Goal: Information Seeking & Learning: Learn about a topic

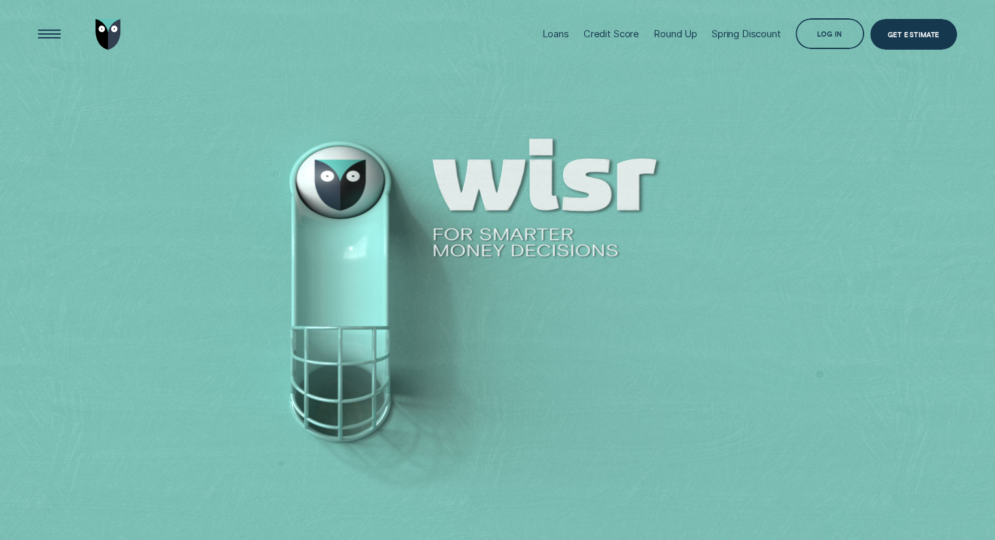
click at [542, 40] on div "Loans" at bounding box center [555, 34] width 27 height 12
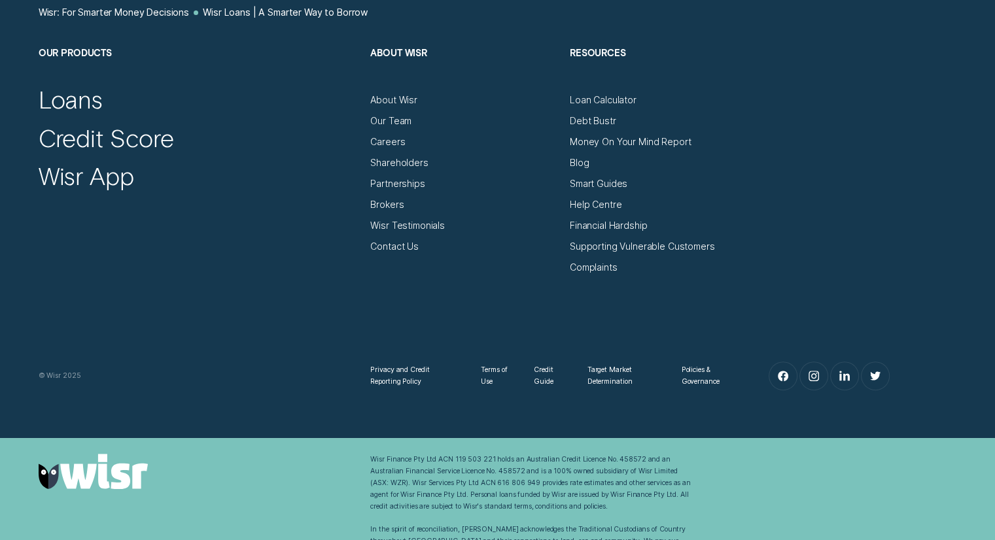
scroll to position [5272, 0]
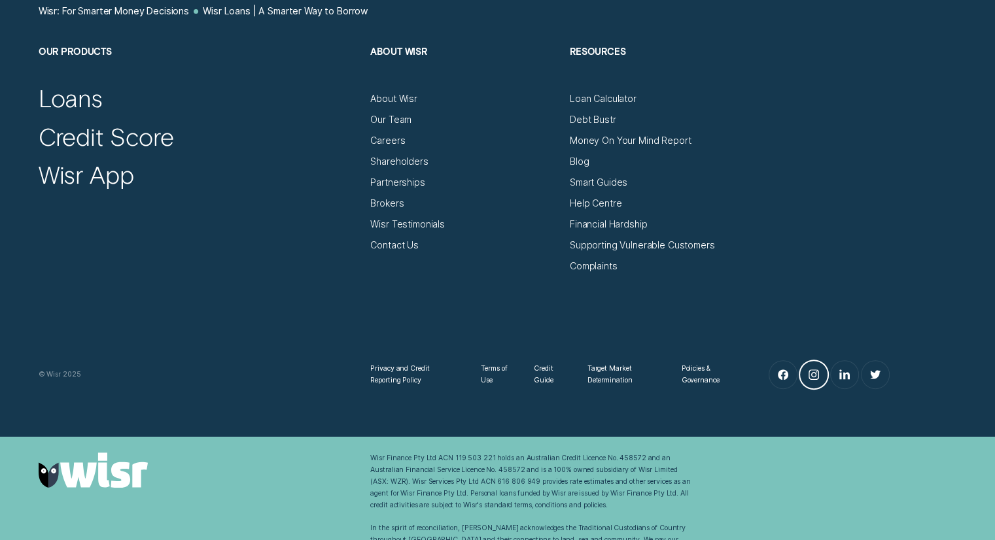
click at [814, 381] on link "Instagram" at bounding box center [814, 375] width 28 height 28
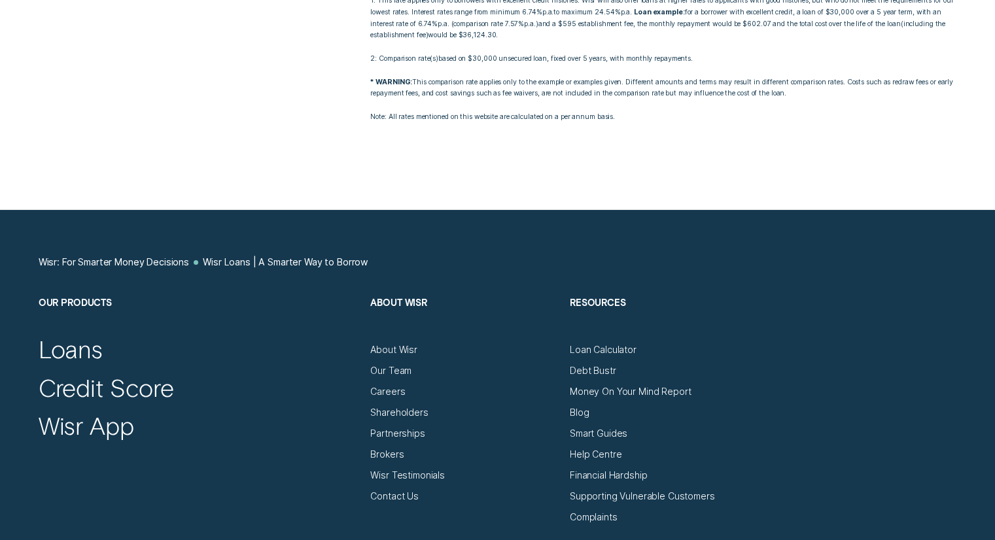
scroll to position [5020, 0]
click at [583, 434] on div "Smart Guides" at bounding box center [599, 434] width 58 height 12
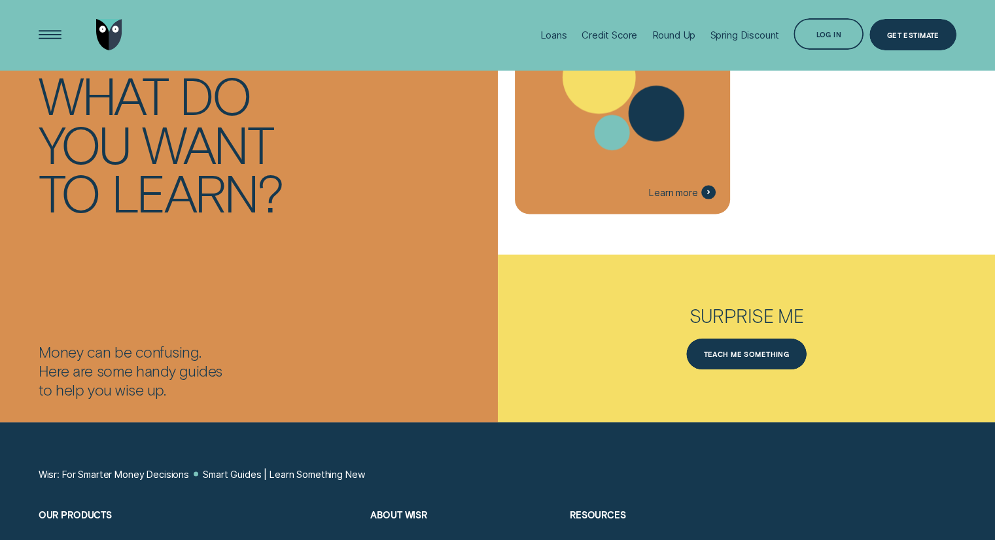
scroll to position [2589, 0]
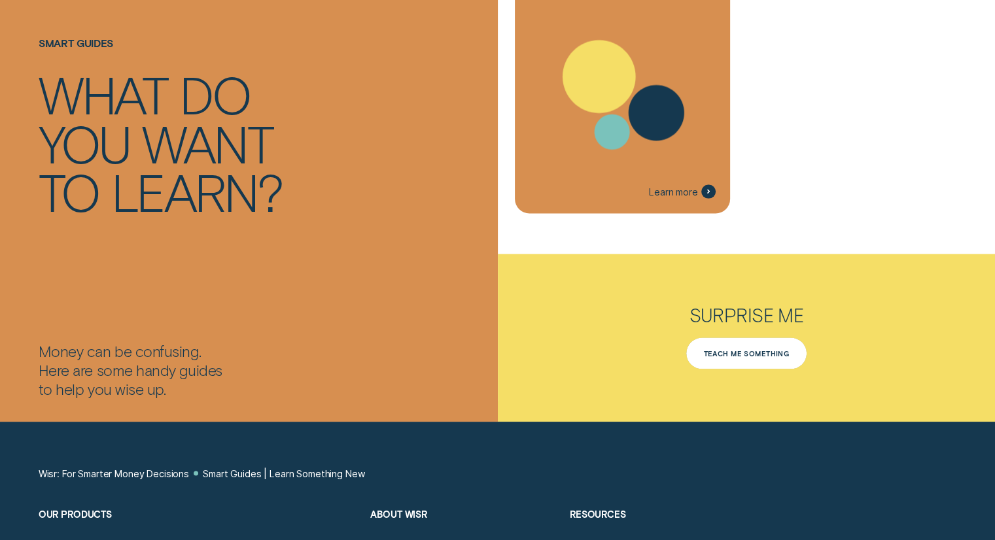
click at [738, 364] on div "Teach me something" at bounding box center [746, 353] width 120 height 31
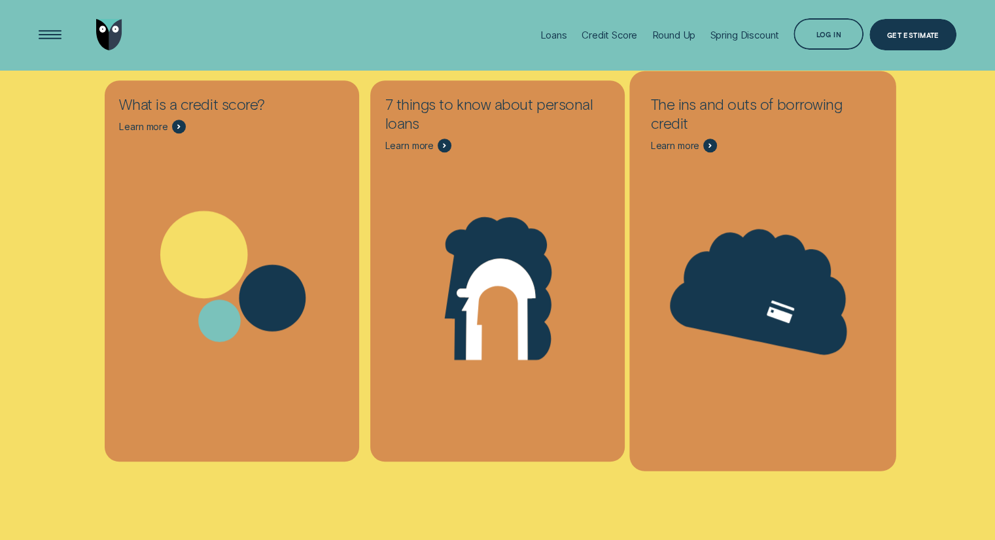
scroll to position [5907, 0]
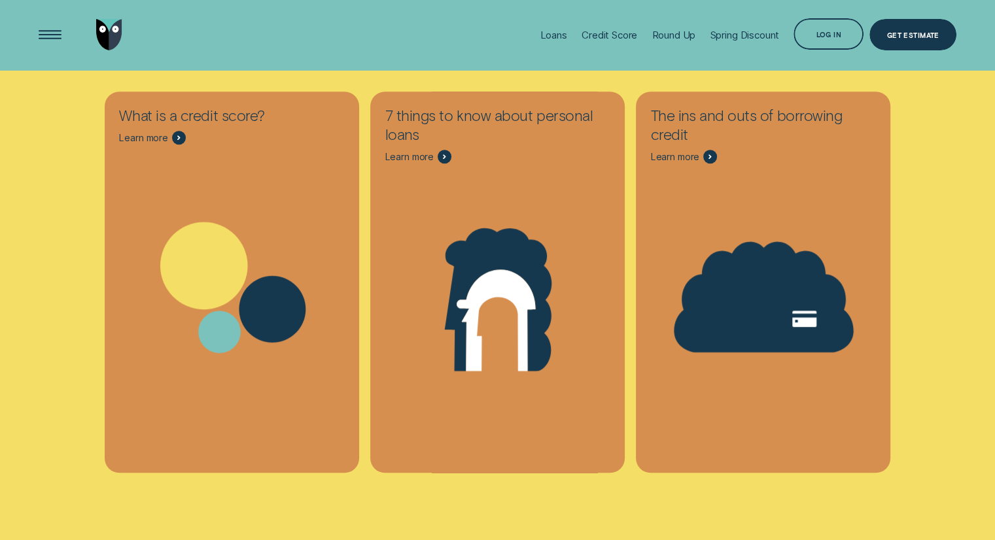
click at [532, 35] on li "Loans" at bounding box center [552, 35] width 41 height 70
click at [547, 35] on div "Loans" at bounding box center [553, 35] width 27 height 12
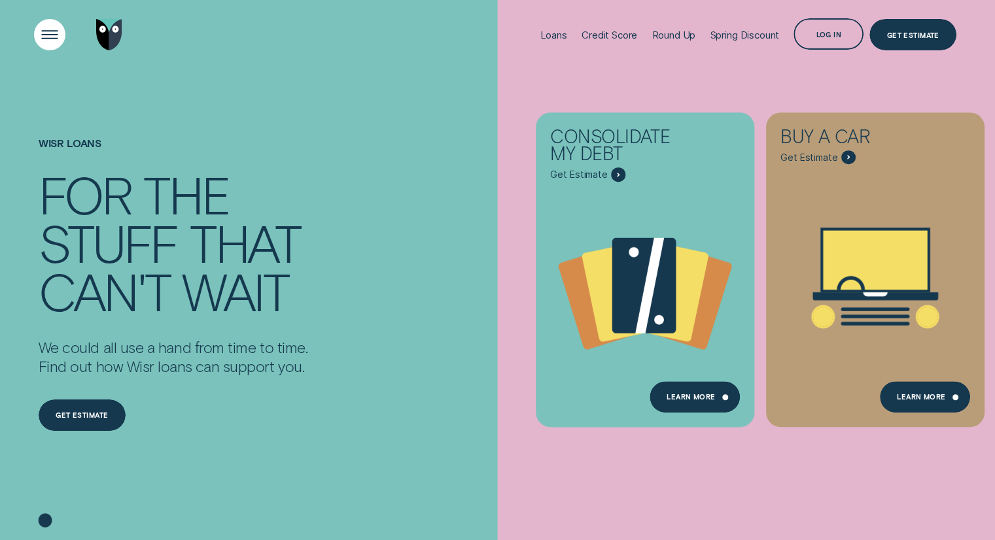
click at [45, 37] on div "Open Menu" at bounding box center [49, 34] width 44 height 44
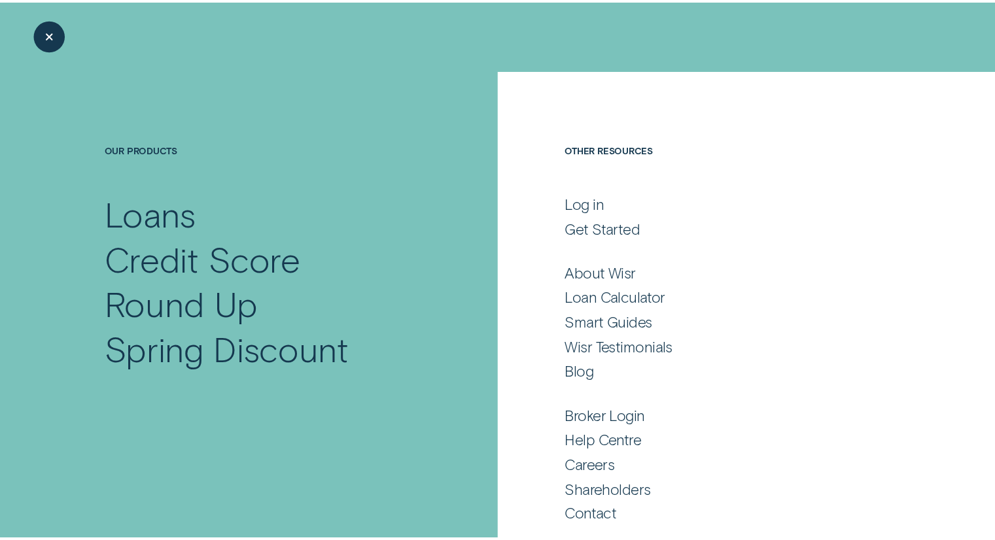
scroll to position [5, 0]
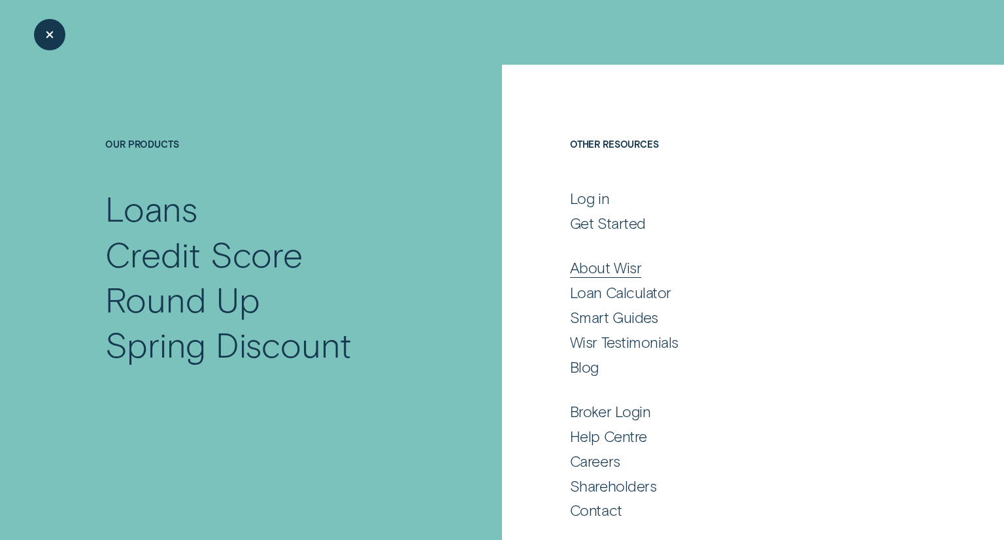
click at [617, 261] on div "About Wisr" at bounding box center [605, 267] width 71 height 19
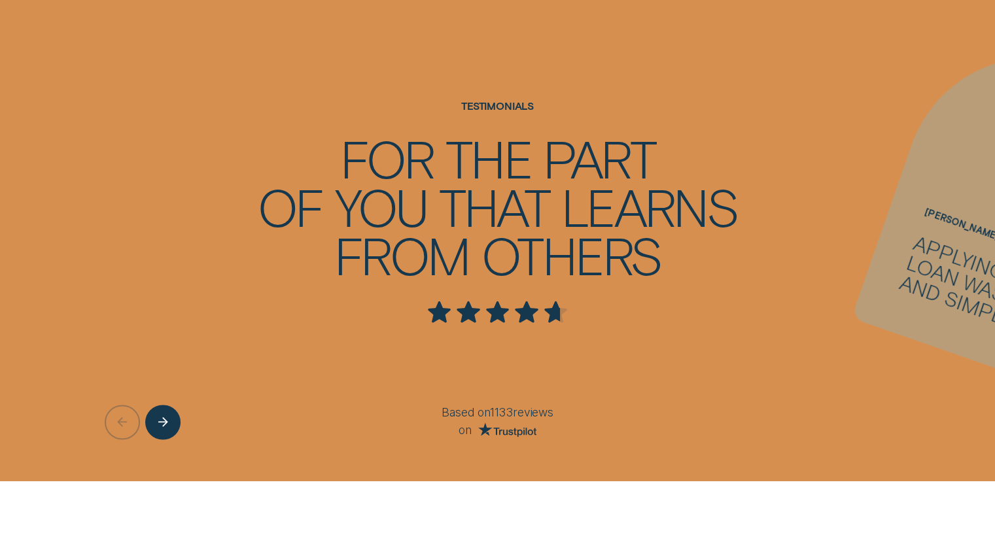
scroll to position [1933, 0]
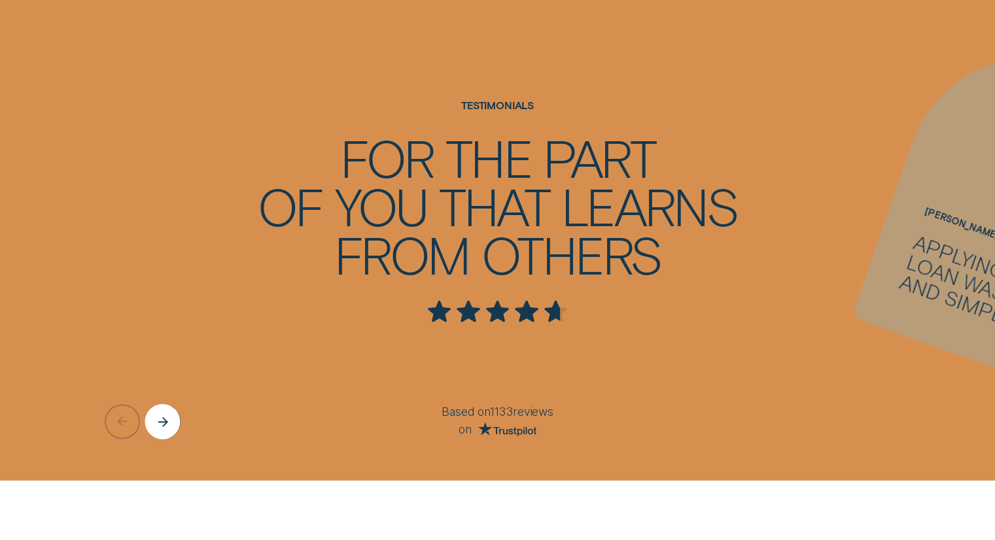
click at [157, 403] on div "Next button" at bounding box center [162, 420] width 35 height 35
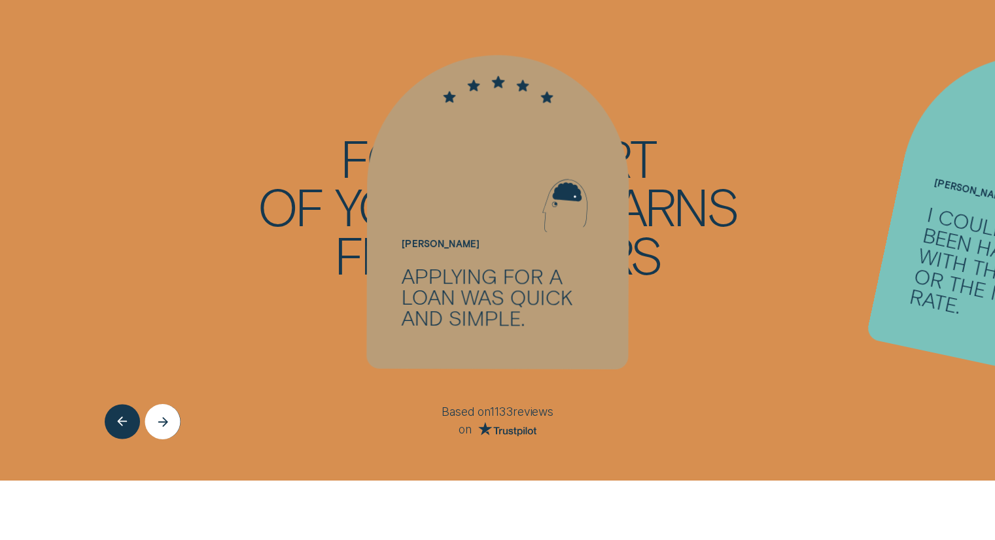
click at [157, 403] on div "Next button" at bounding box center [162, 420] width 35 height 35
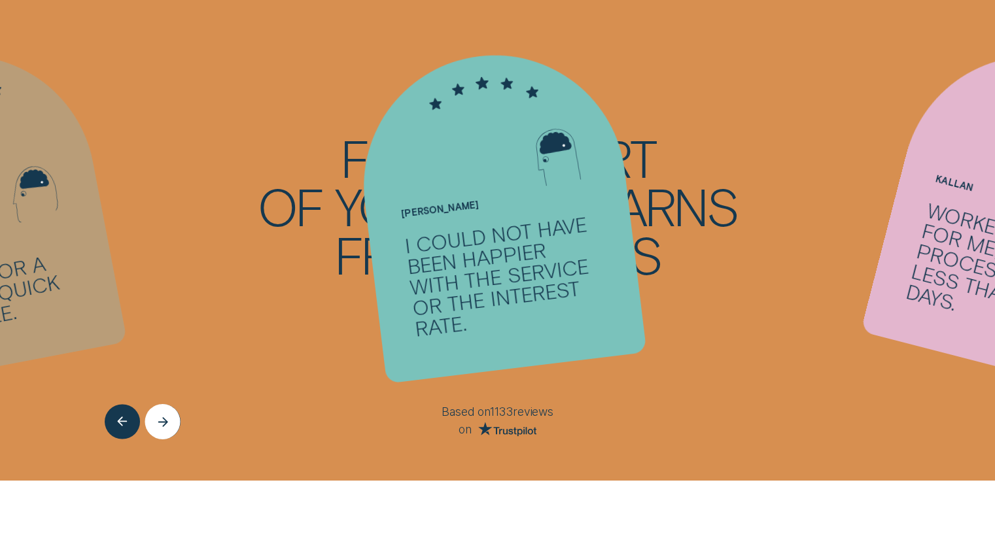
click at [157, 403] on div "Next button" at bounding box center [162, 420] width 35 height 35
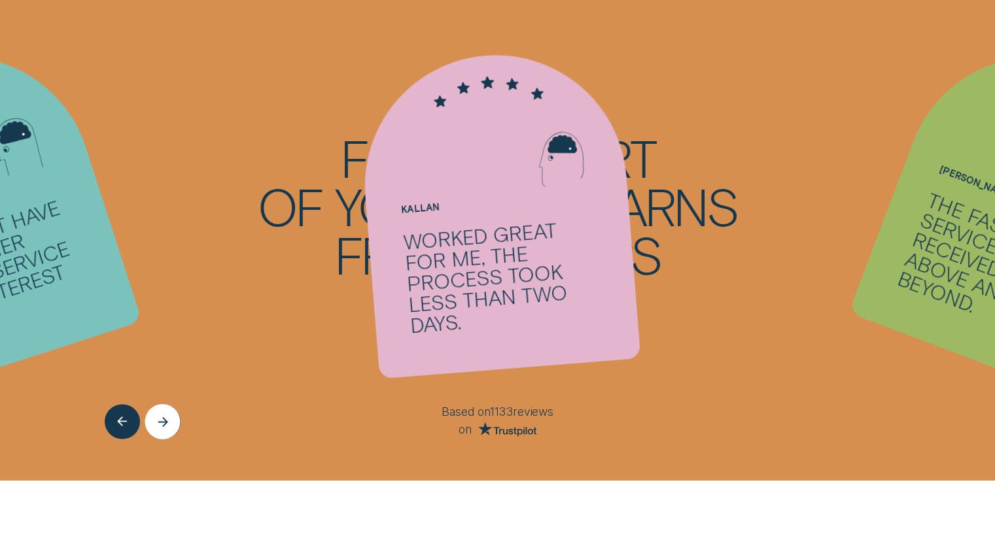
click at [157, 403] on div "Next button" at bounding box center [162, 420] width 35 height 35
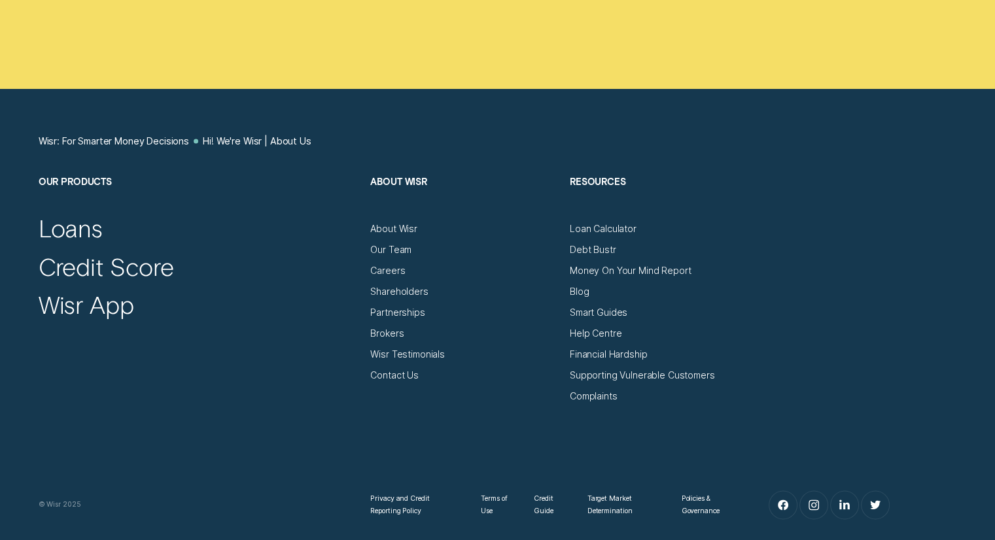
scroll to position [6951, 0]
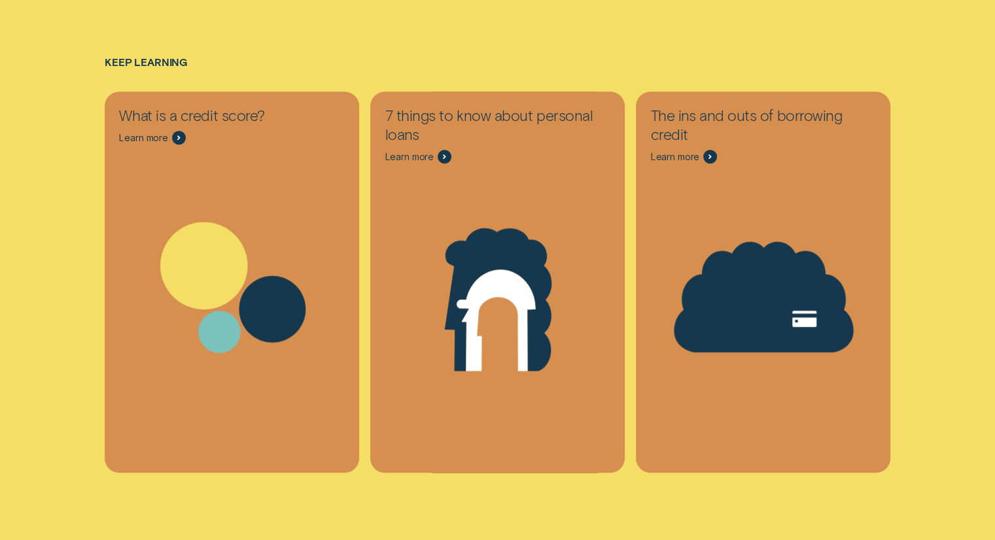
scroll to position [2589, 0]
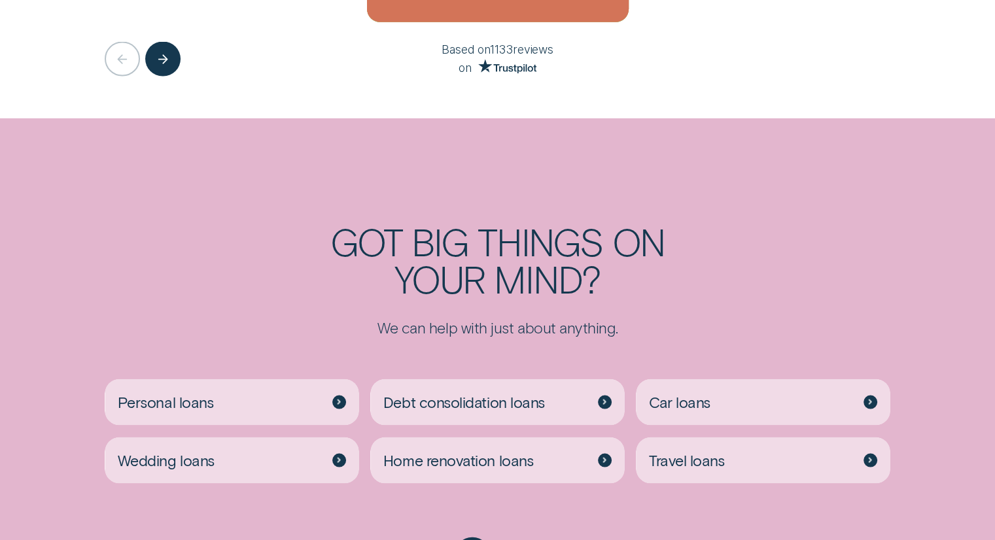
scroll to position [4766, 0]
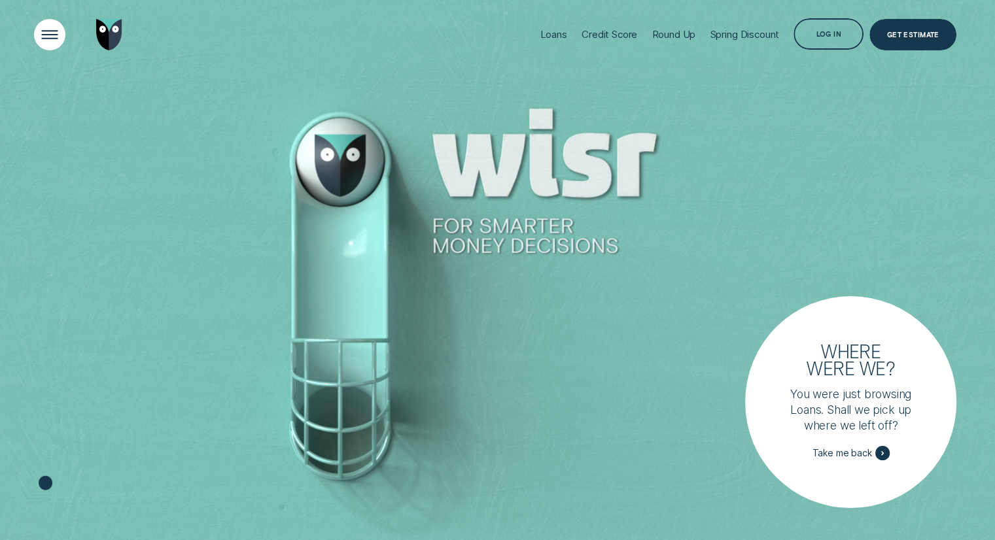
click at [60, 35] on div "Open Menu" at bounding box center [49, 34] width 44 height 44
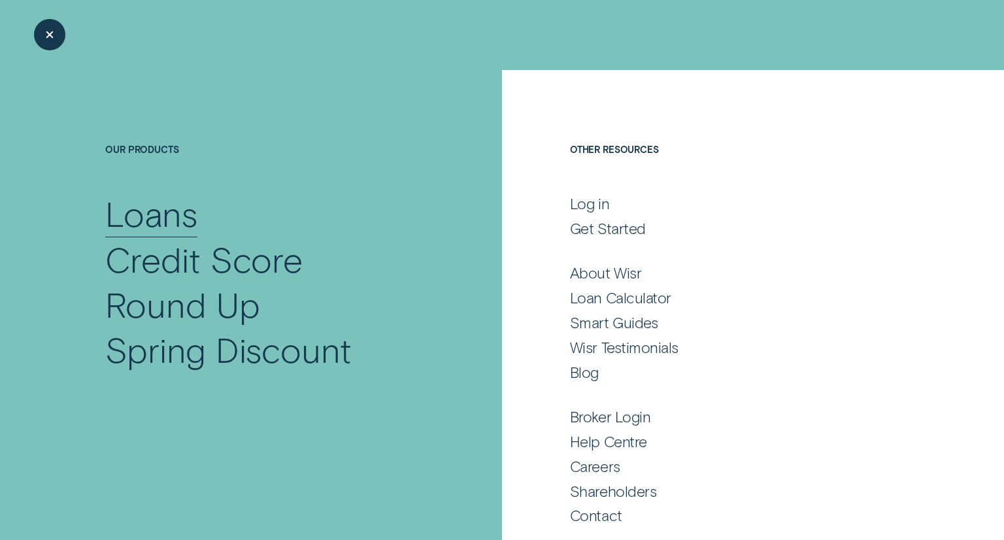
click at [159, 199] on div "Loans" at bounding box center [151, 213] width 92 height 45
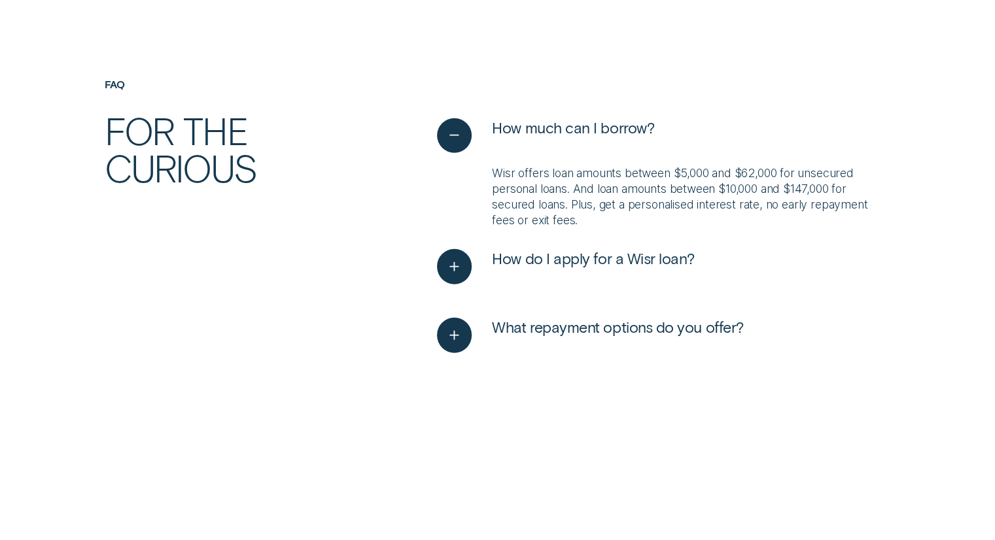
scroll to position [3296, 0]
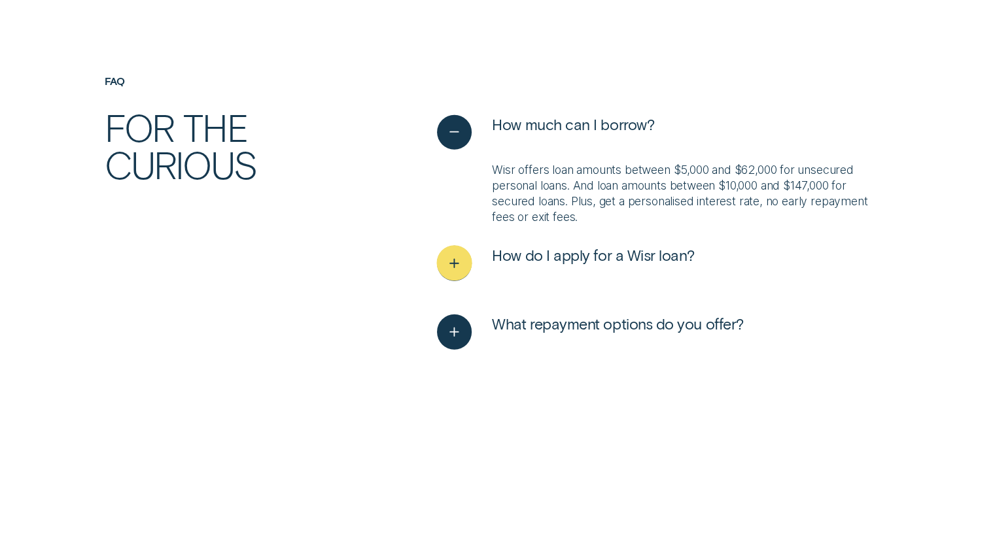
click at [451, 279] on div "See more" at bounding box center [453, 263] width 35 height 35
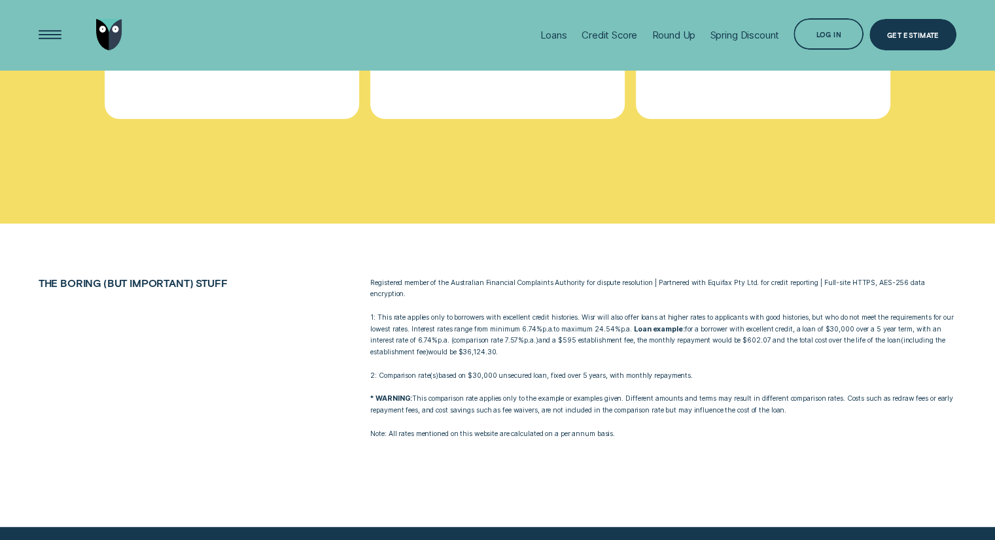
scroll to position [4839, 0]
